Goal: Task Accomplishment & Management: Manage account settings

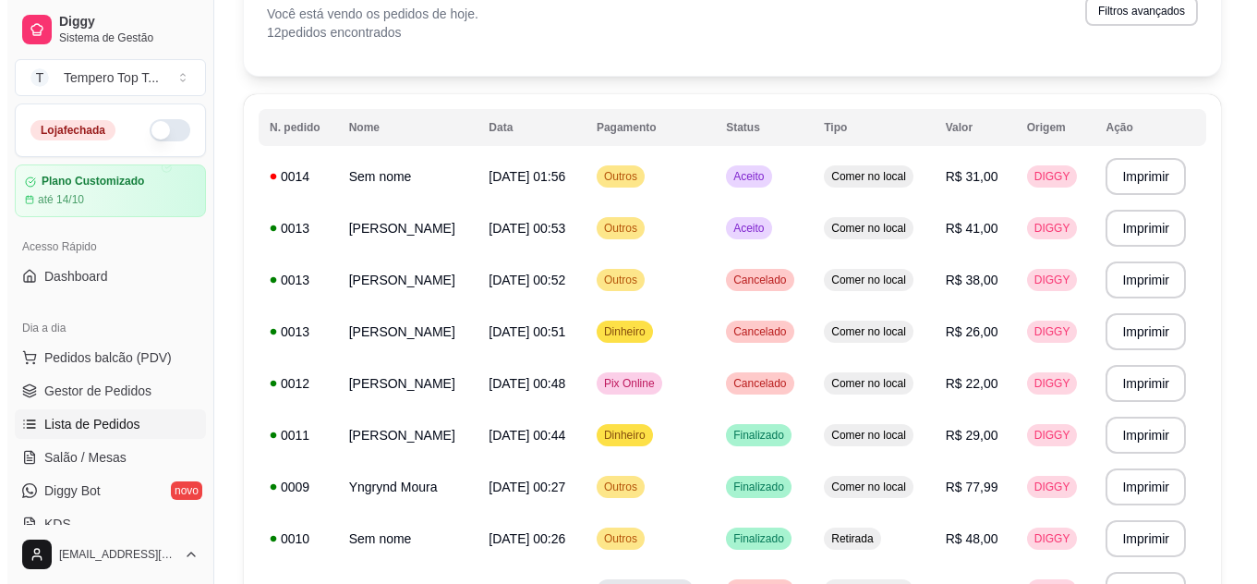
scroll to position [116, 0]
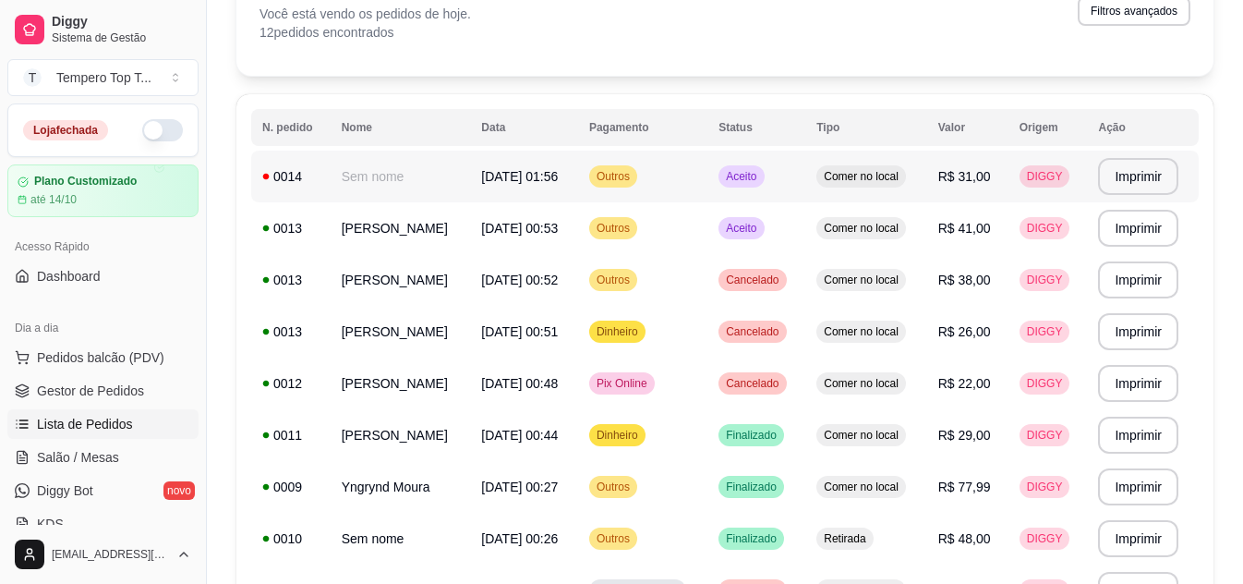
click at [615, 178] on span "Outros" at bounding box center [613, 176] width 41 height 15
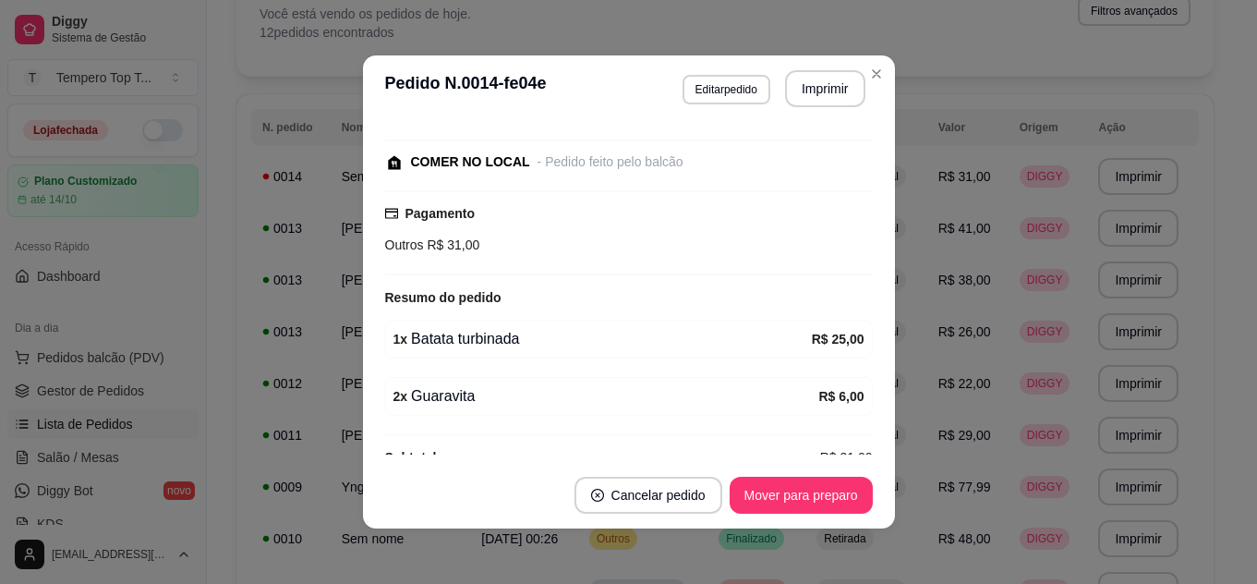
scroll to position [210, 0]
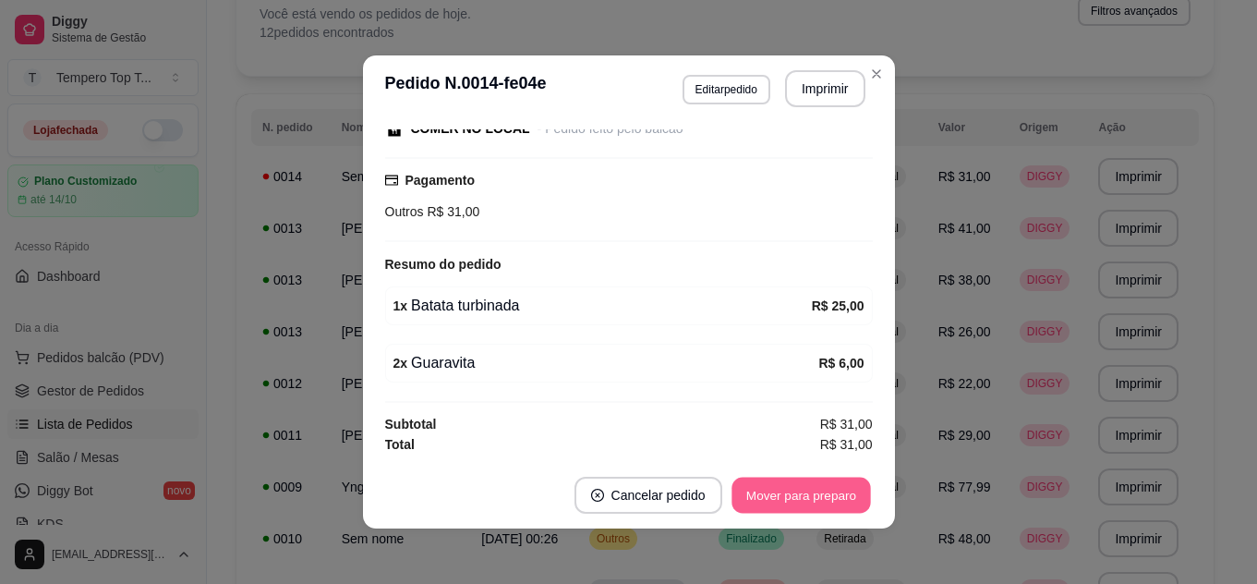
click at [780, 497] on button "Mover para preparo" at bounding box center [800, 495] width 139 height 36
click at [780, 497] on button "Mover para retirada disponível" at bounding box center [770, 495] width 204 height 37
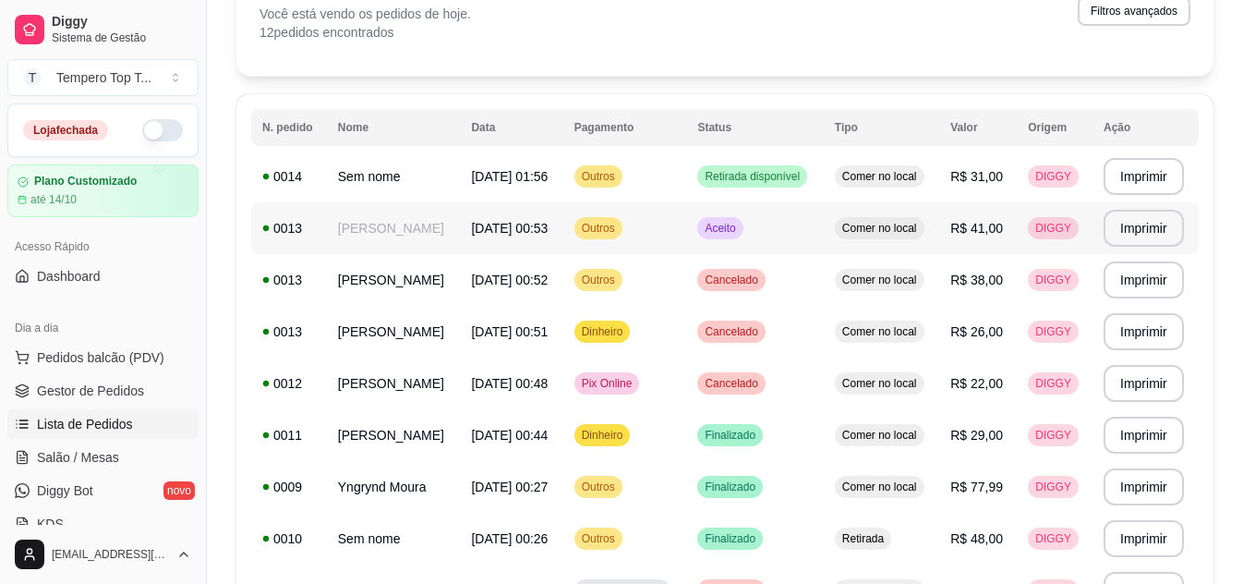
click at [869, 273] on tbody "**********" at bounding box center [725, 461] width 948 height 621
click at [831, 239] on td "Comer no local" at bounding box center [881, 228] width 115 height 52
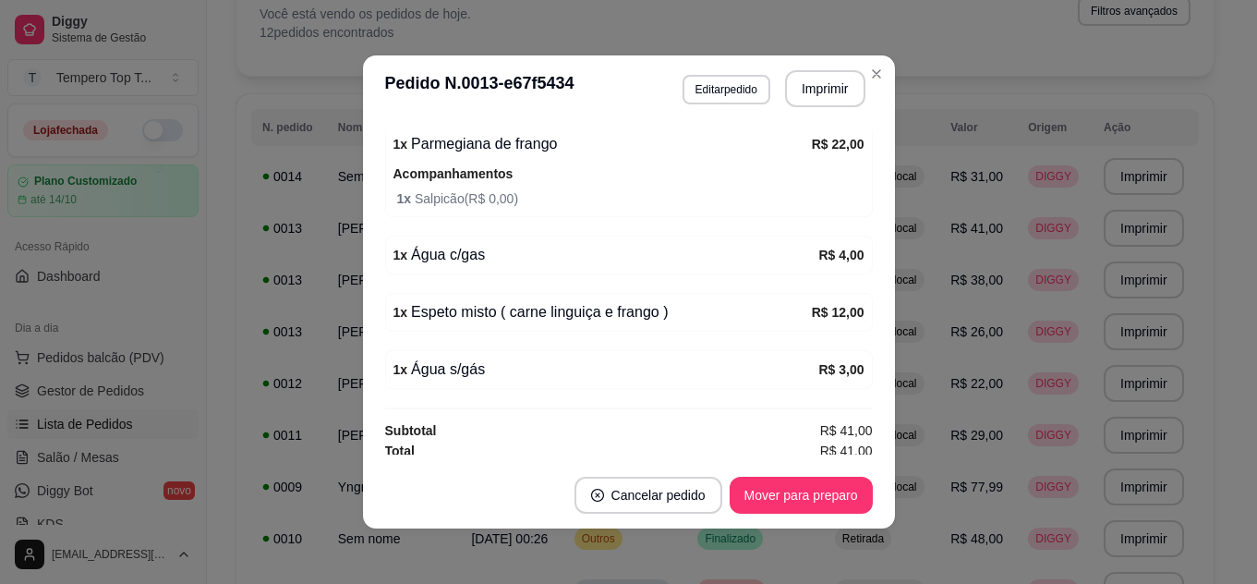
scroll to position [459, 0]
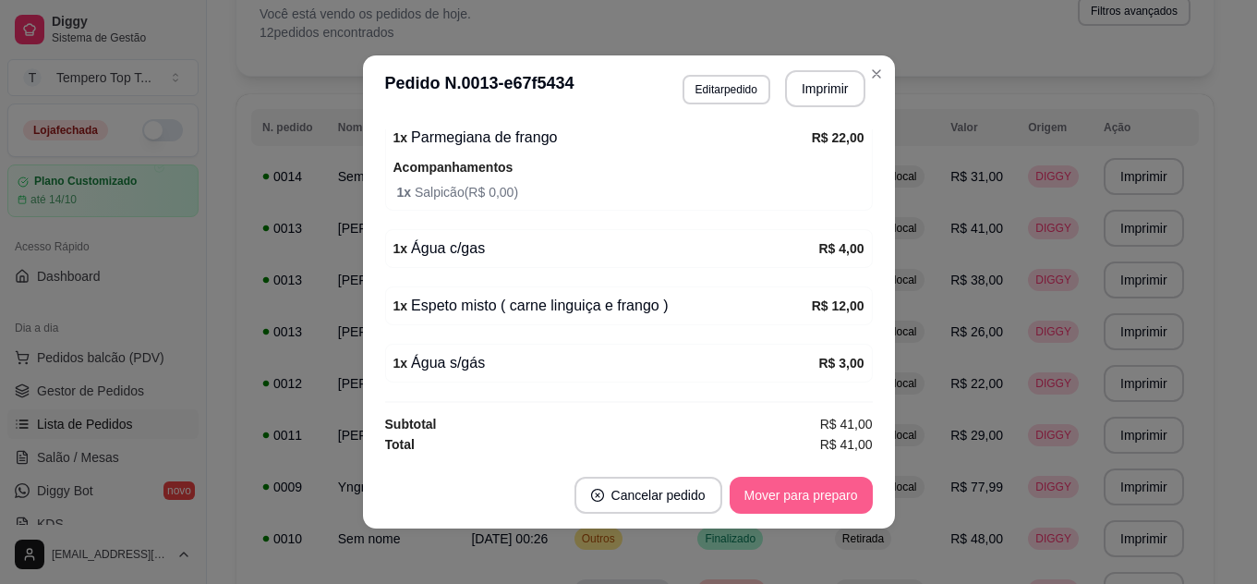
click at [778, 482] on button "Mover para preparo" at bounding box center [801, 495] width 143 height 37
click at [778, 482] on button "Mover para retirada disponível" at bounding box center [770, 495] width 198 height 36
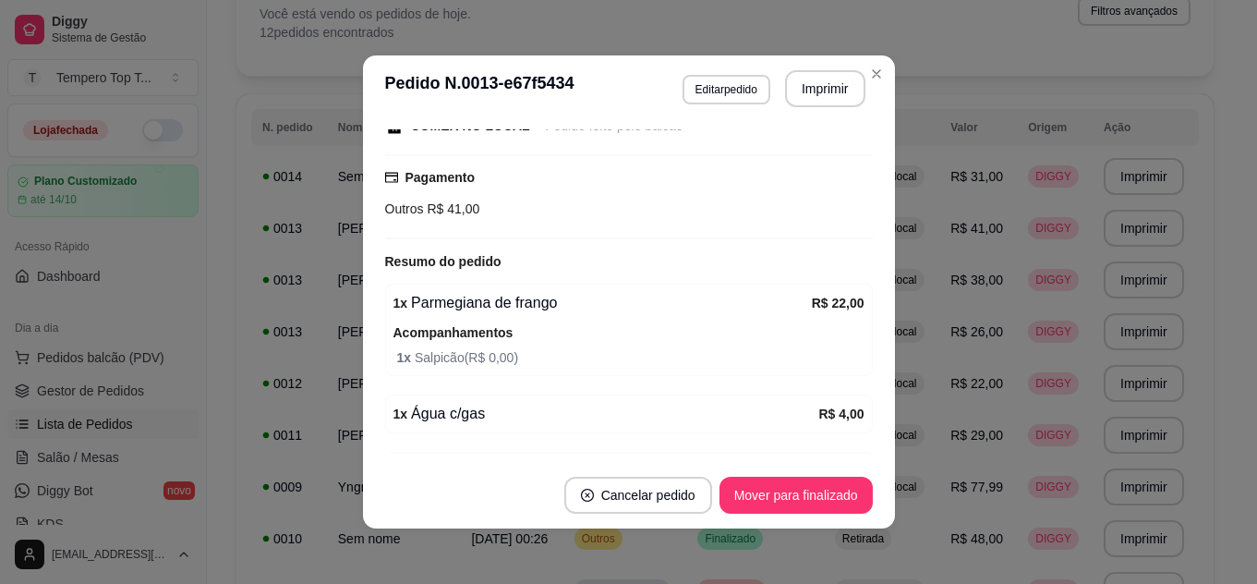
scroll to position [0, 0]
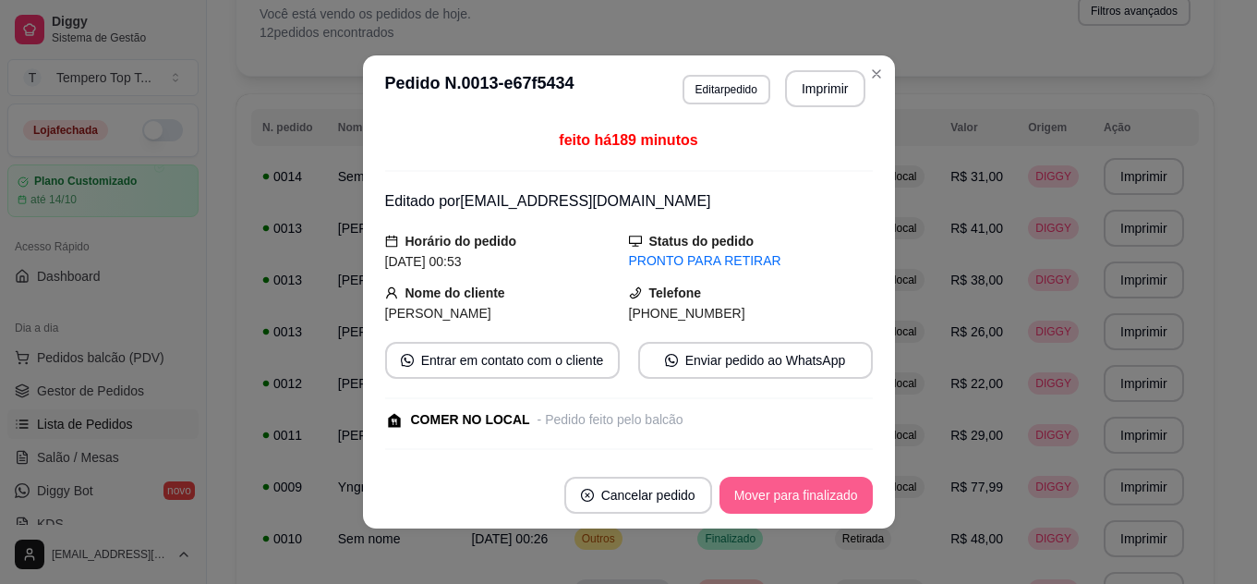
click at [784, 509] on button "Mover para finalizado" at bounding box center [795, 495] width 153 height 37
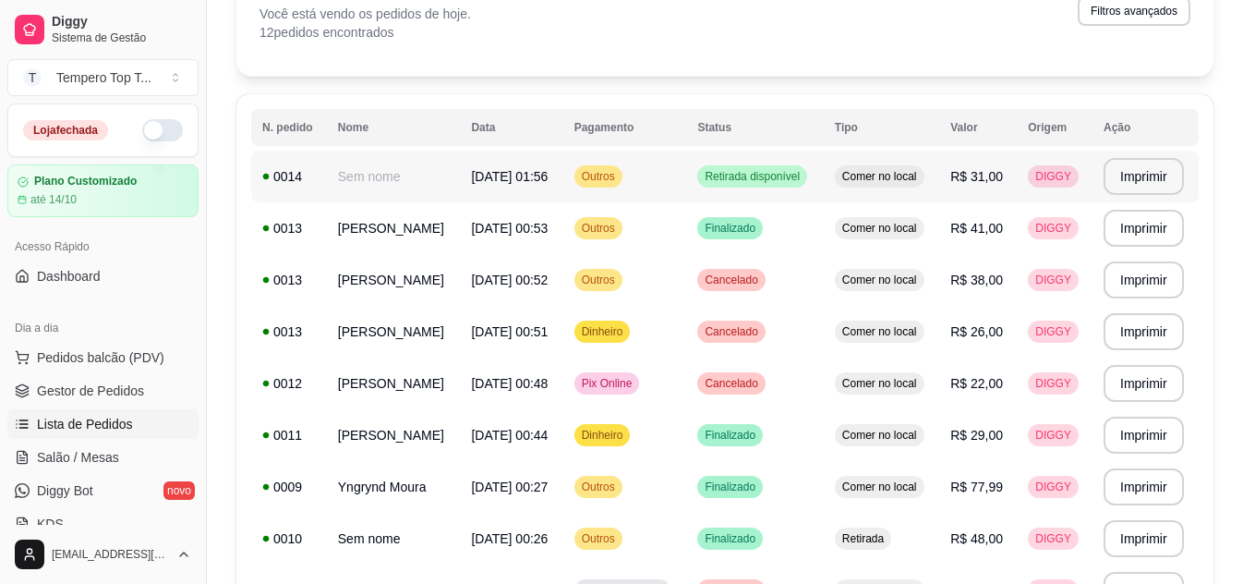
click at [983, 172] on span "R$ 31,00" at bounding box center [976, 176] width 53 height 15
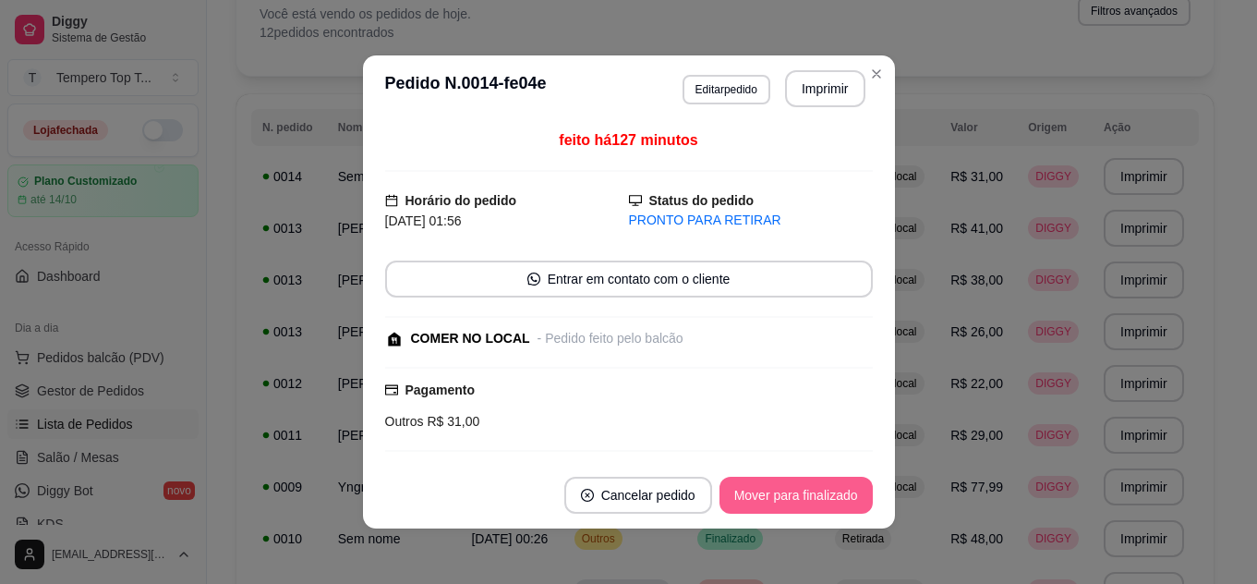
click at [799, 487] on button "Mover para finalizado" at bounding box center [795, 495] width 153 height 37
